Goal: Information Seeking & Learning: Learn about a topic

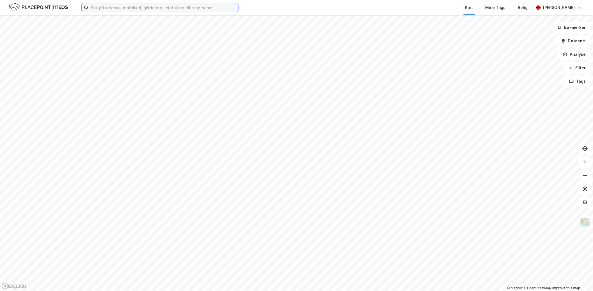
click at [122, 9] on input at bounding box center [163, 7] width 150 height 8
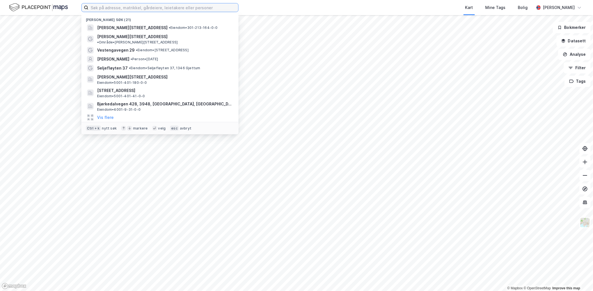
paste input "Grøterudveien 30, 1407 Vinterbro"
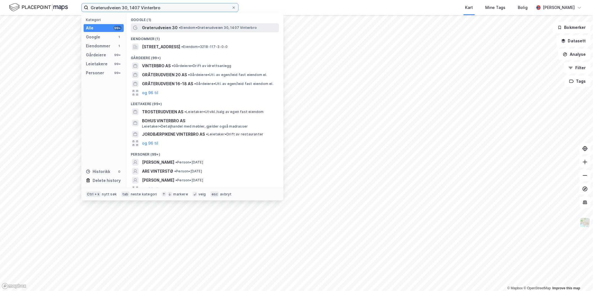
type input "Grøterudveien 30, 1407 Vinterbro"
click at [162, 30] on span "Grøterudveien 30" at bounding box center [160, 27] width 36 height 7
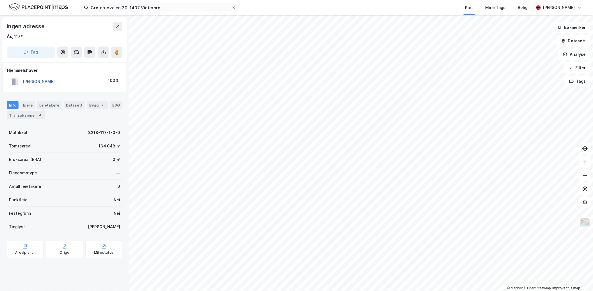
click at [0, 0] on button "[PERSON_NAME]" at bounding box center [0, 0] width 0 height 0
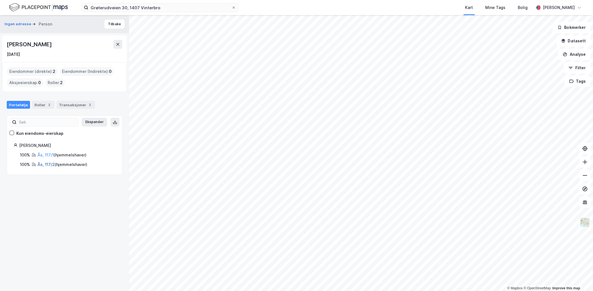
click at [49, 165] on link "Ås, 117/2" at bounding box center [46, 164] width 17 height 5
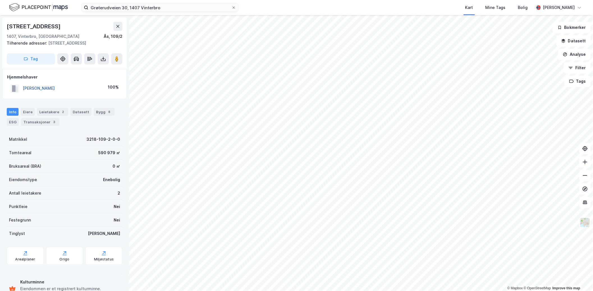
click at [0, 0] on button "[PERSON_NAME]" at bounding box center [0, 0] width 0 height 0
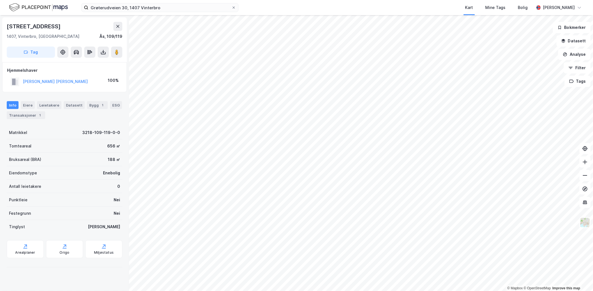
click at [418, 291] on html "Grøterudveien 30, 1407 Vinterbro Kart Mine Tags Bolig [PERSON_NAME] © Mapbox © …" at bounding box center [296, 145] width 593 height 291
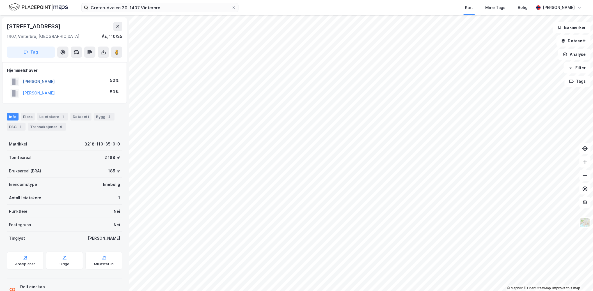
click at [0, 0] on button "[PERSON_NAME]" at bounding box center [0, 0] width 0 height 0
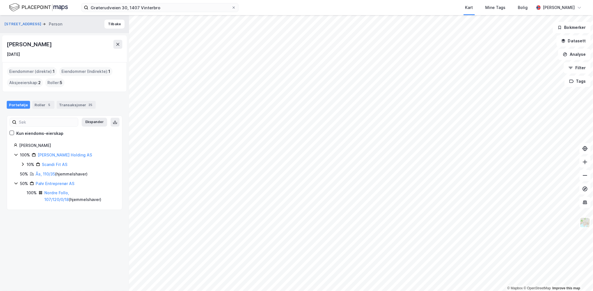
click at [117, 52] on div "[PERSON_NAME] [DATE]" at bounding box center [65, 49] width 116 height 18
click at [116, 45] on icon at bounding box center [118, 44] width 4 height 4
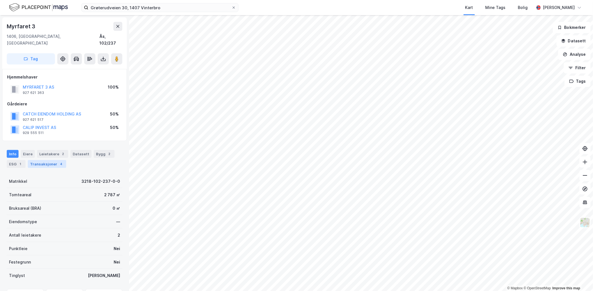
click at [53, 160] on div "Transaksjoner 4" at bounding box center [47, 164] width 38 height 8
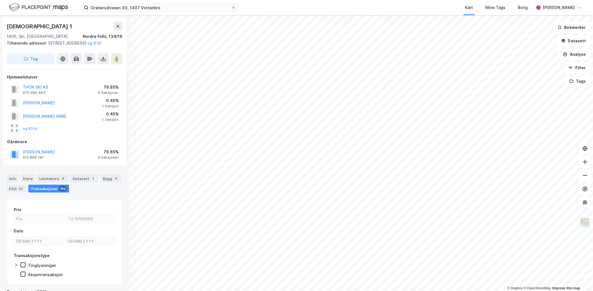
scroll to position [20, 0]
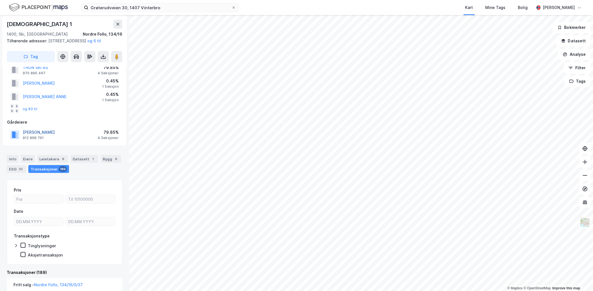
click at [0, 0] on button "[PERSON_NAME]" at bounding box center [0, 0] width 0 height 0
